Goal: Task Accomplishment & Management: Use online tool/utility

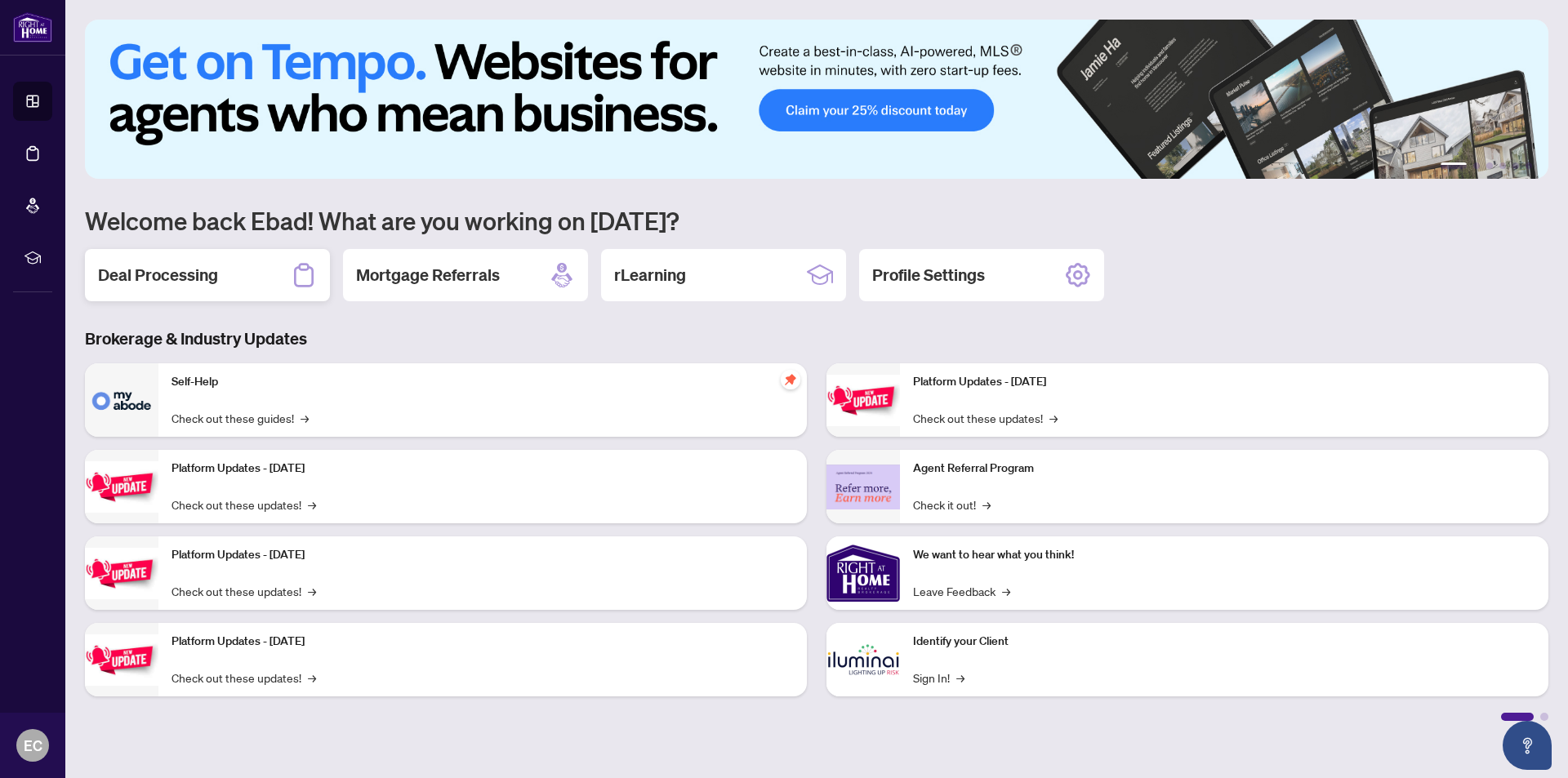
click at [188, 274] on h2 "Deal Processing" at bounding box center [159, 275] width 120 height 23
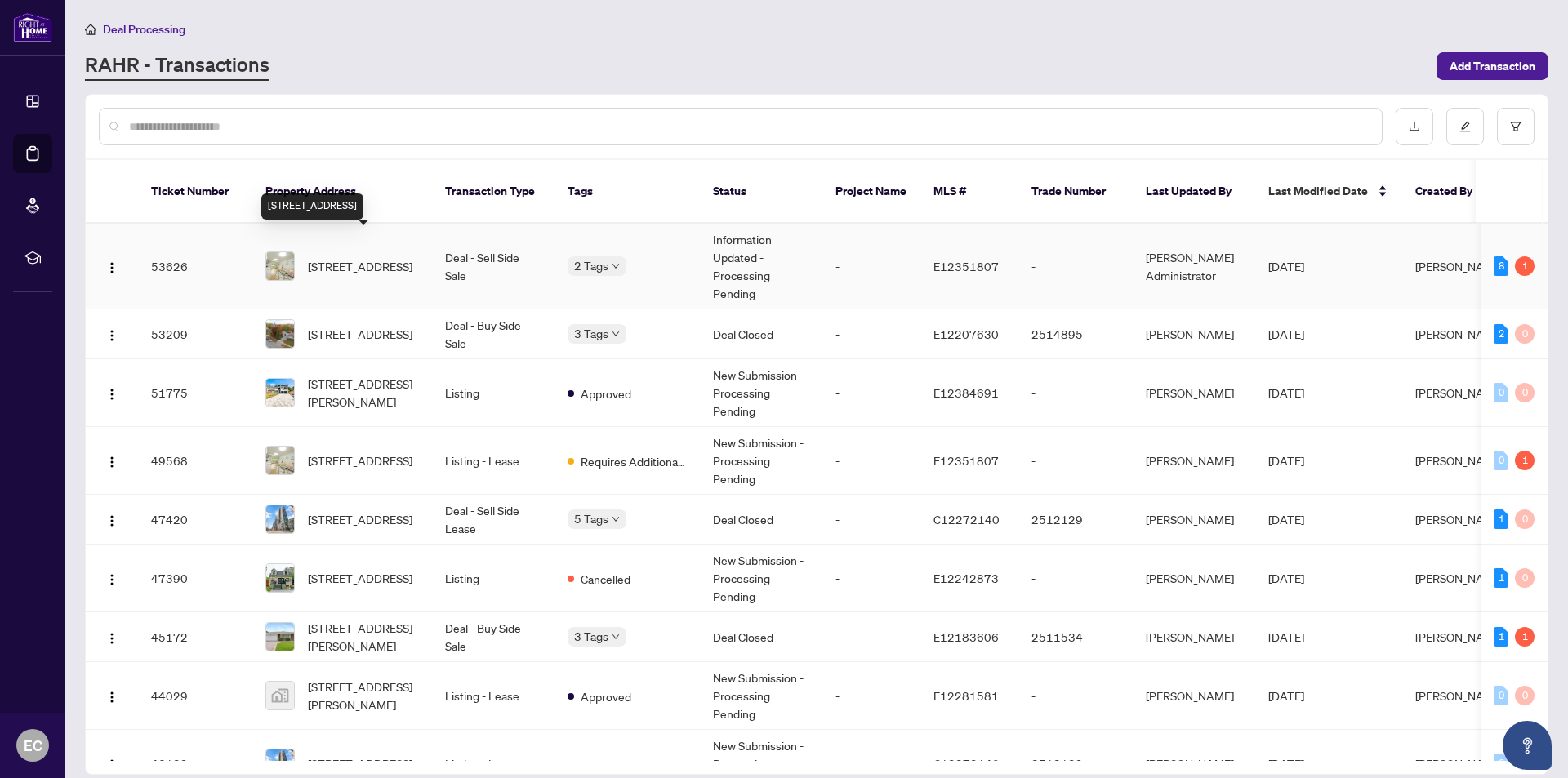
click at [344, 257] on span "[STREET_ADDRESS]" at bounding box center [360, 265] width 104 height 18
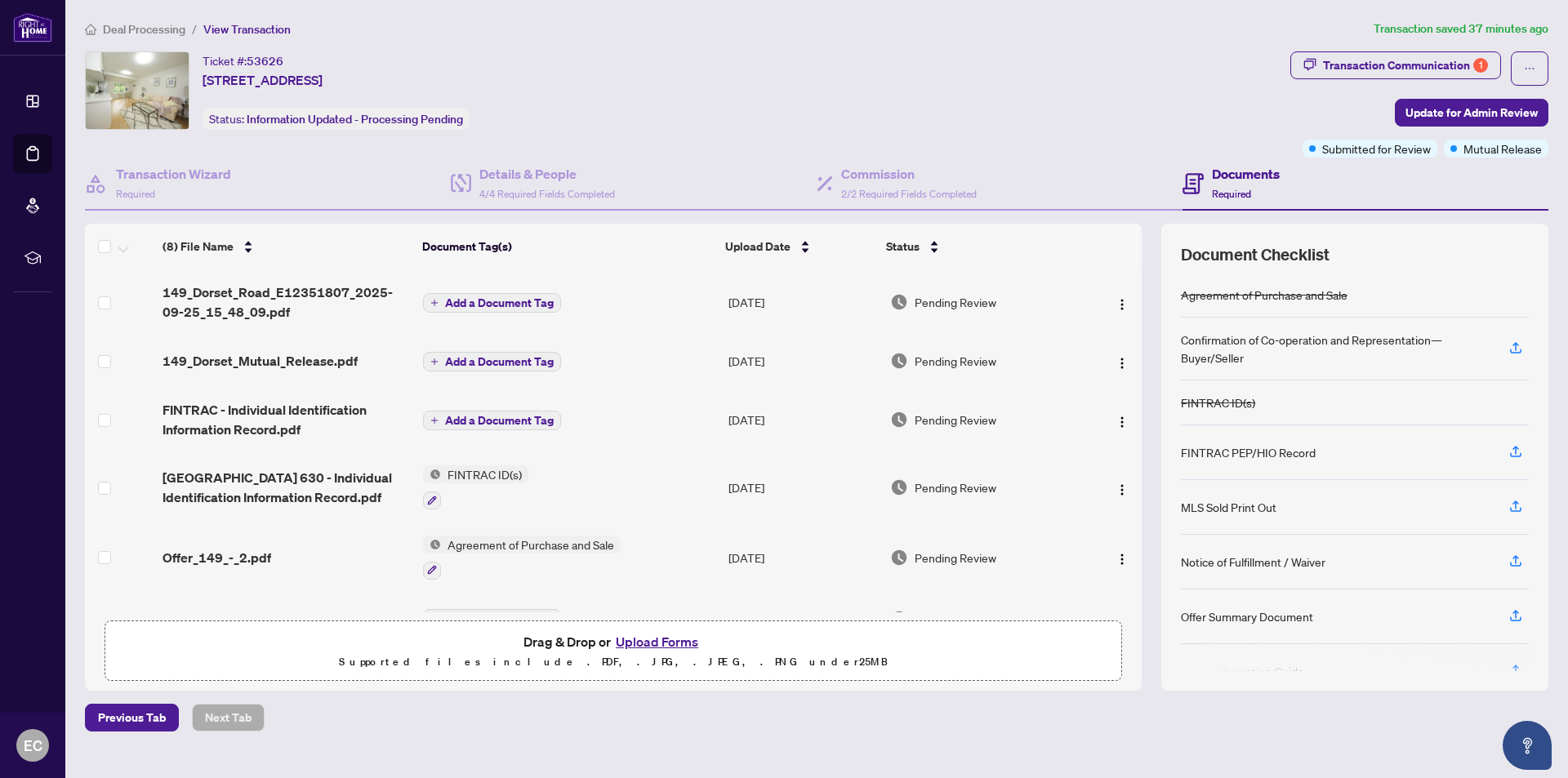
click at [644, 640] on button "Upload Forms" at bounding box center [656, 642] width 92 height 21
